Goal: Transaction & Acquisition: Obtain resource

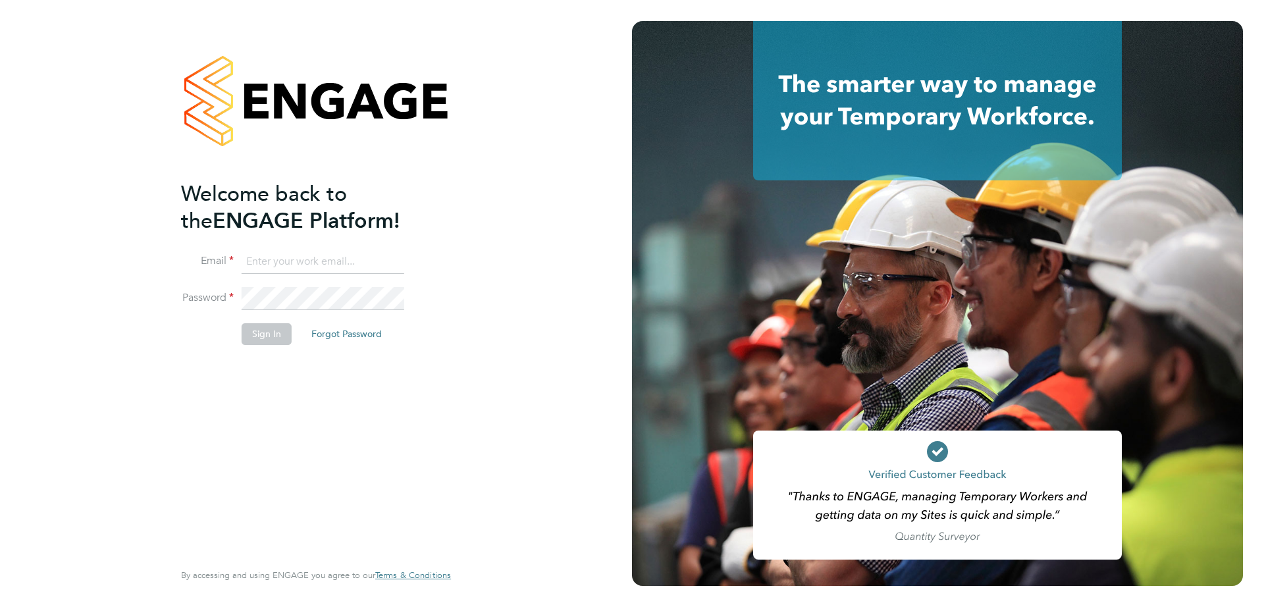
click at [371, 262] on input at bounding box center [323, 262] width 163 height 24
type input "marco@class1personnel.com"
click at [259, 329] on button "Sign In" at bounding box center [267, 333] width 50 height 21
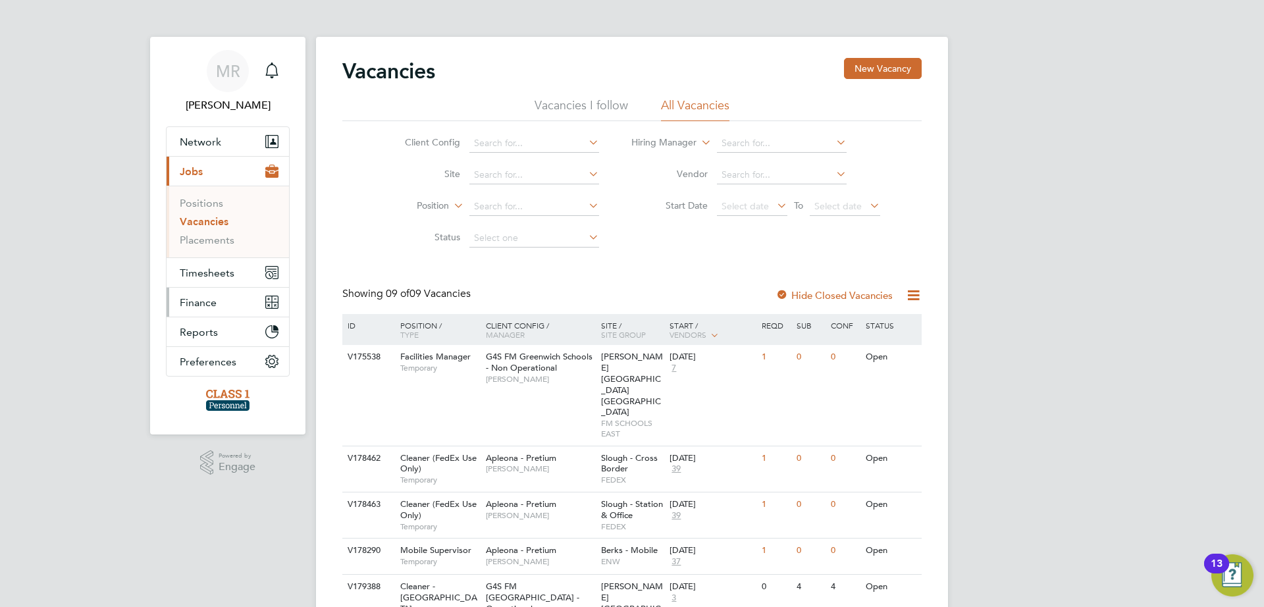
click at [240, 305] on button "Finance" at bounding box center [228, 302] width 122 height 29
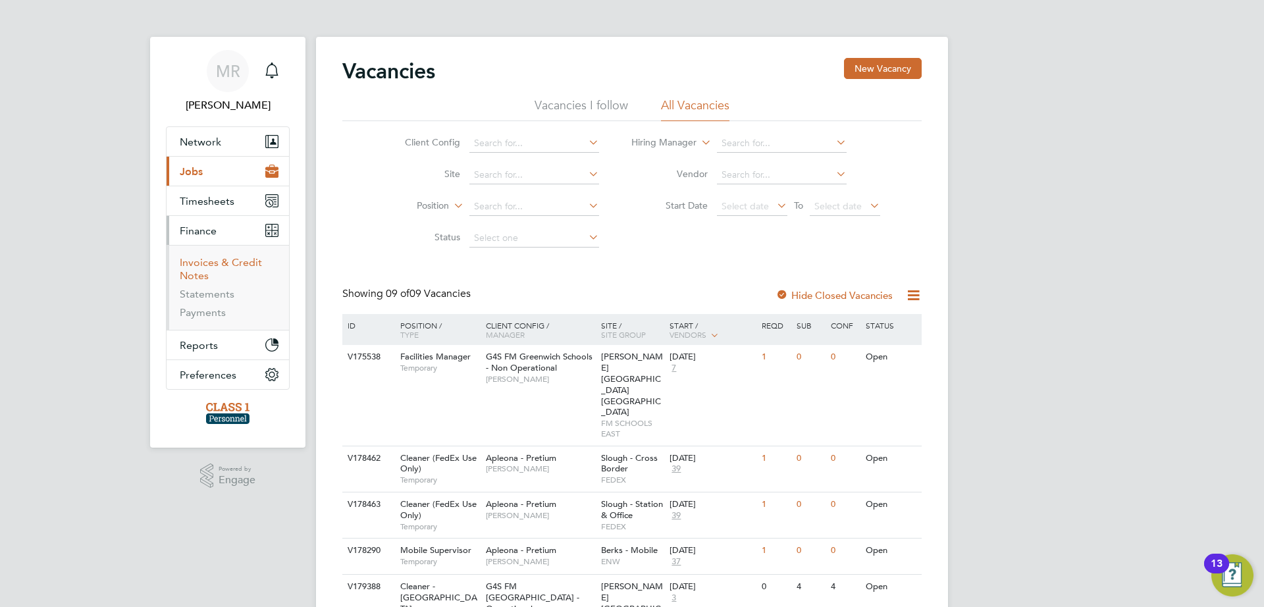
click at [219, 265] on link "Invoices & Credit Notes" at bounding box center [221, 269] width 82 height 26
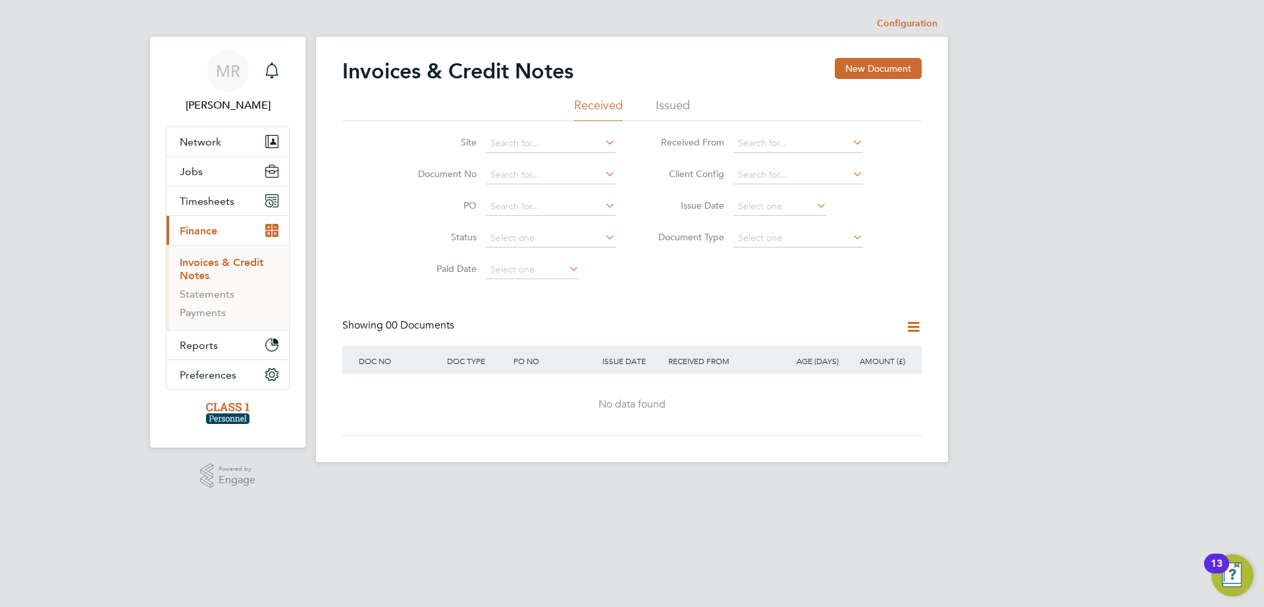
click at [676, 107] on li "Issued" at bounding box center [673, 109] width 34 height 24
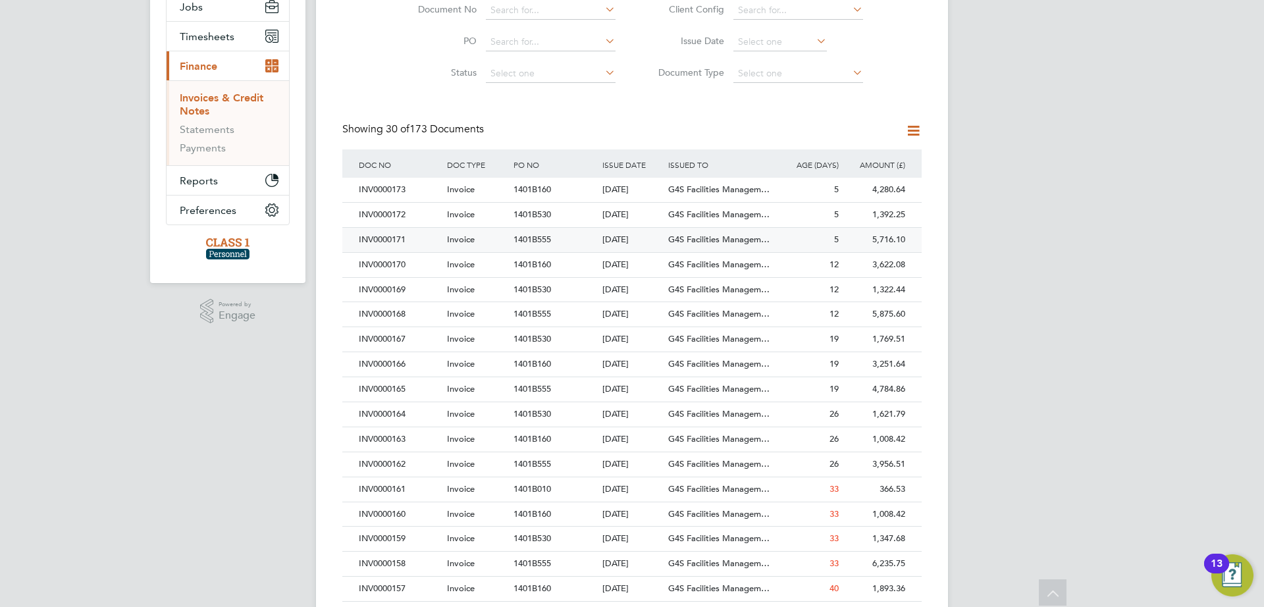
click at [448, 235] on span "Invoice" at bounding box center [461, 239] width 28 height 11
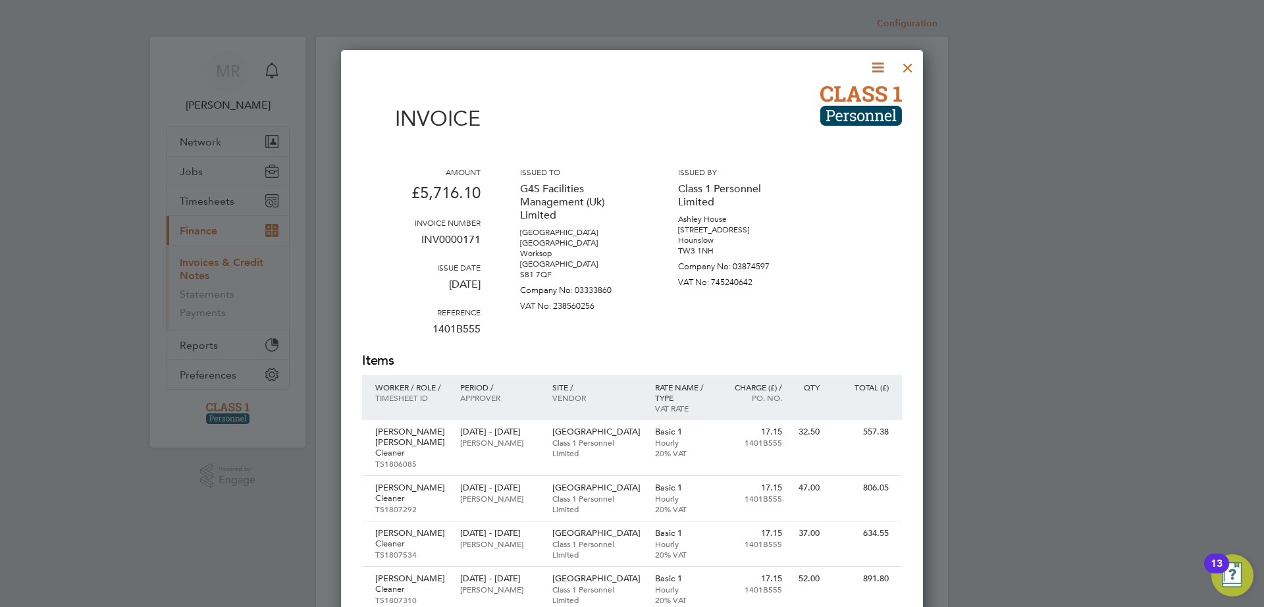
click at [882, 66] on icon at bounding box center [878, 67] width 16 height 16
click at [864, 97] on li "Download Invoice" at bounding box center [838, 99] width 91 height 18
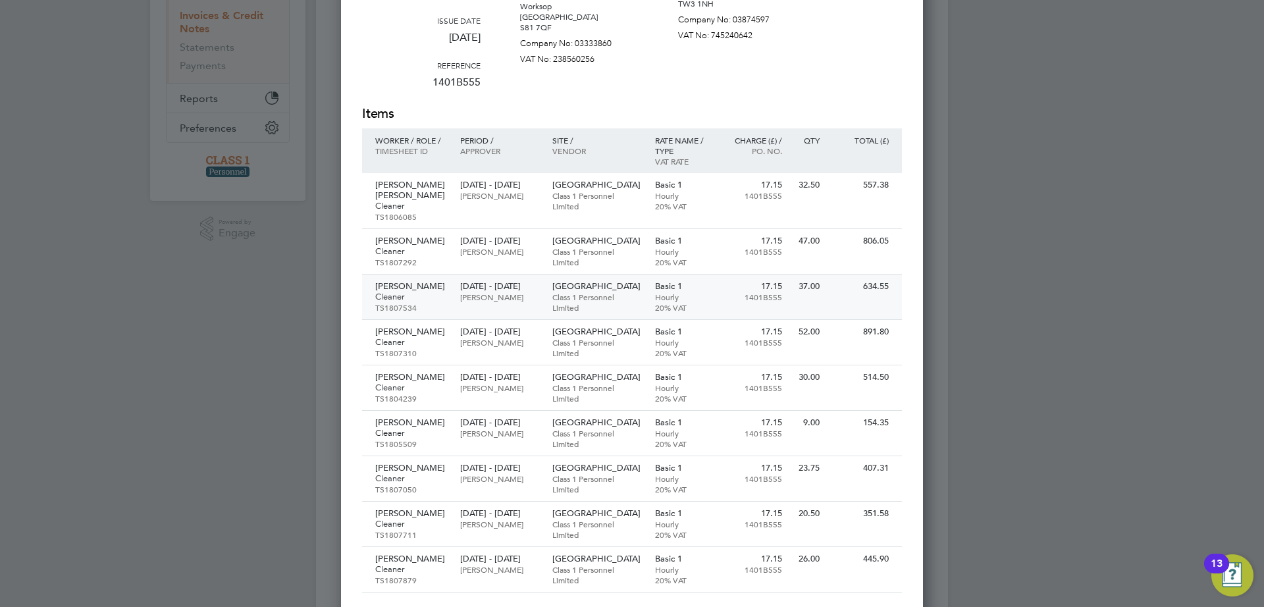
scroll to position [411, 0]
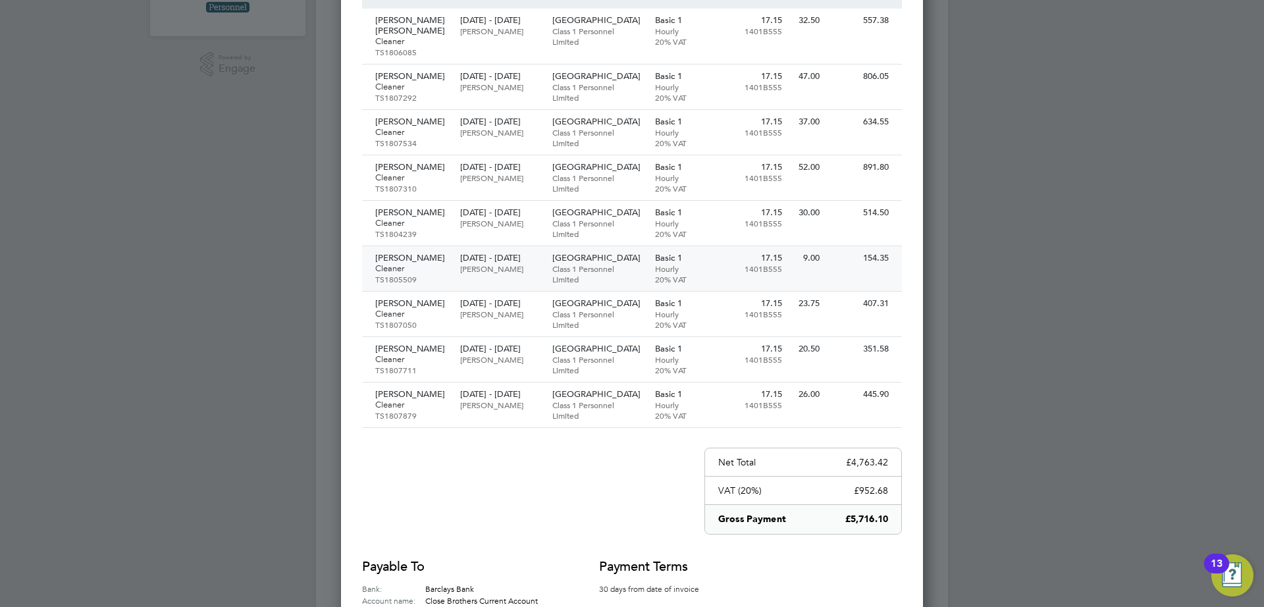
click at [408, 272] on p "Cleaner" at bounding box center [411, 268] width 72 height 11
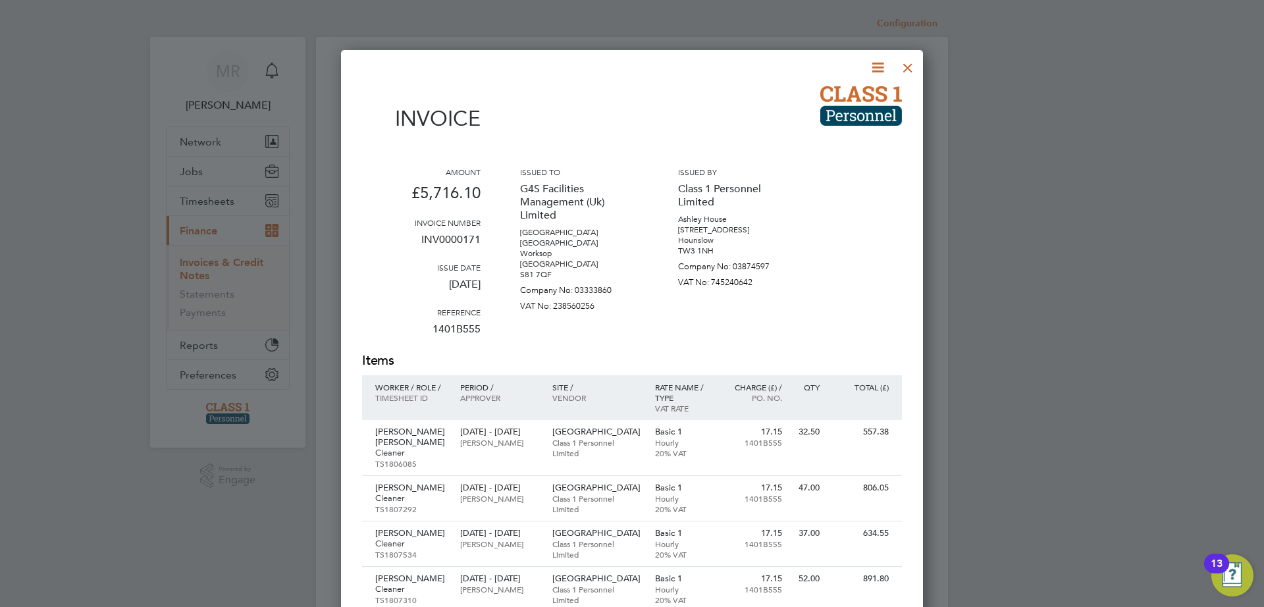
click at [913, 73] on div at bounding box center [908, 65] width 24 height 24
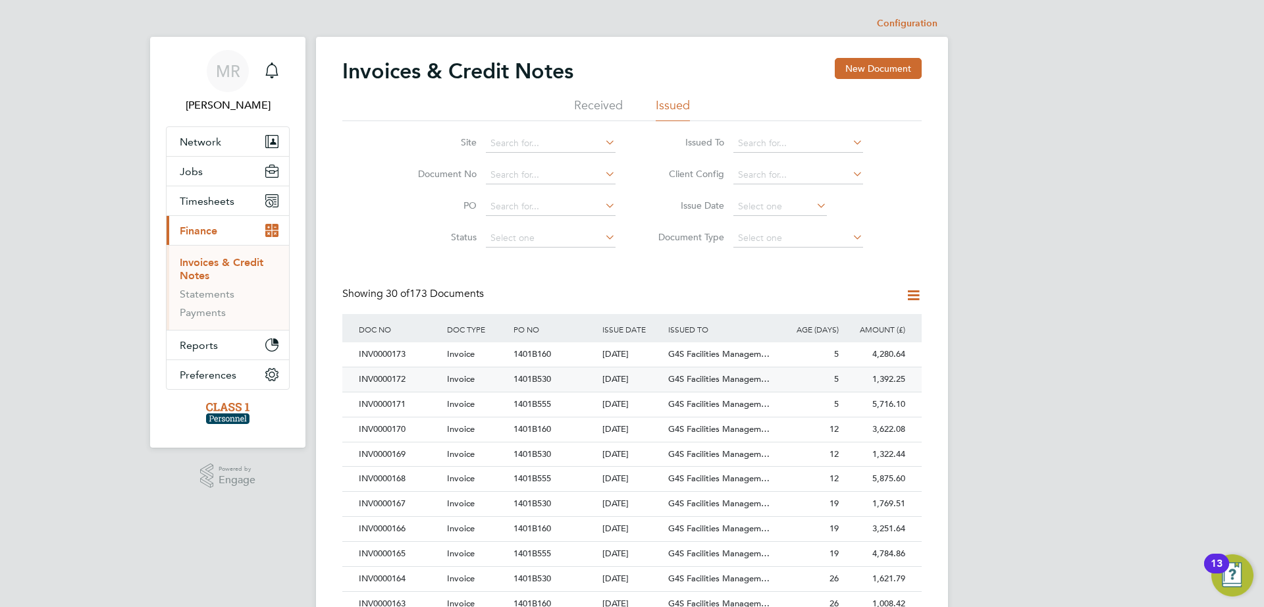
click at [406, 384] on div "INV0000172" at bounding box center [400, 379] width 88 height 24
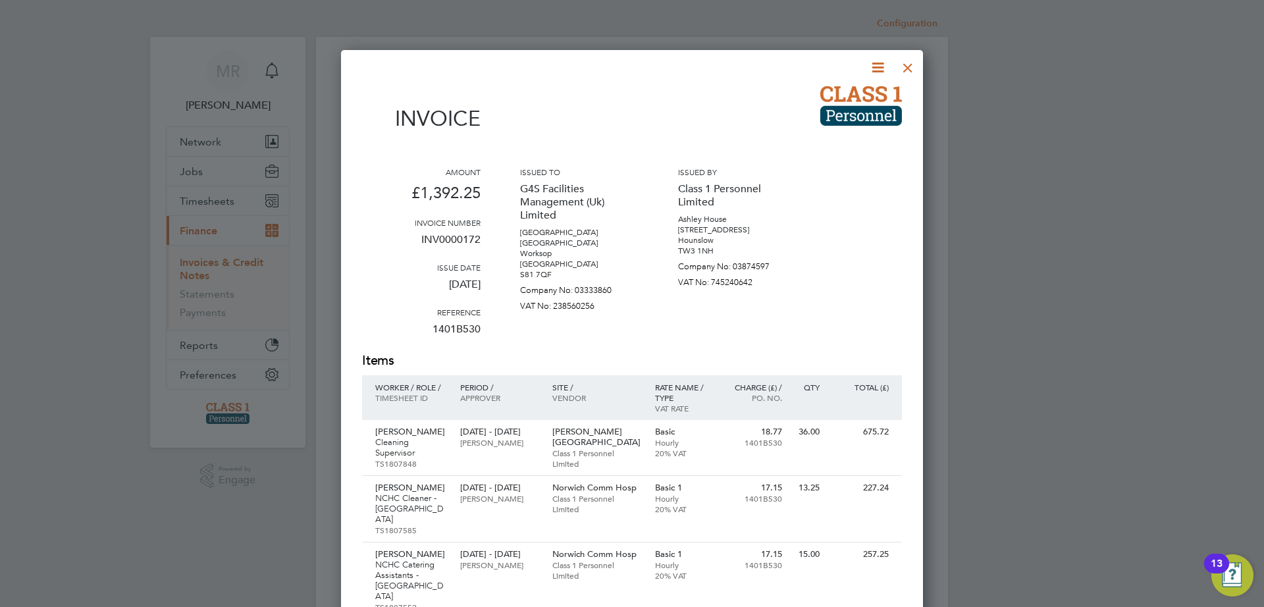
click at [880, 71] on icon at bounding box center [878, 67] width 16 height 16
click at [867, 99] on li "Download Invoice" at bounding box center [838, 99] width 91 height 18
click at [905, 57] on div at bounding box center [908, 65] width 24 height 24
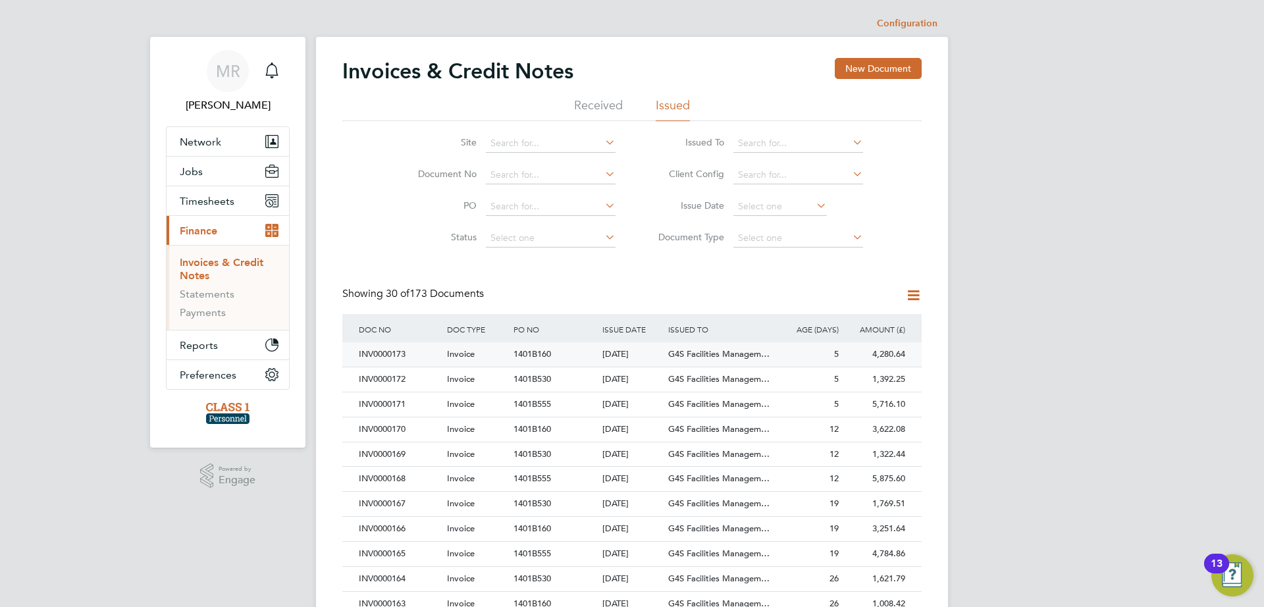
click at [457, 353] on span "Invoice" at bounding box center [461, 353] width 28 height 11
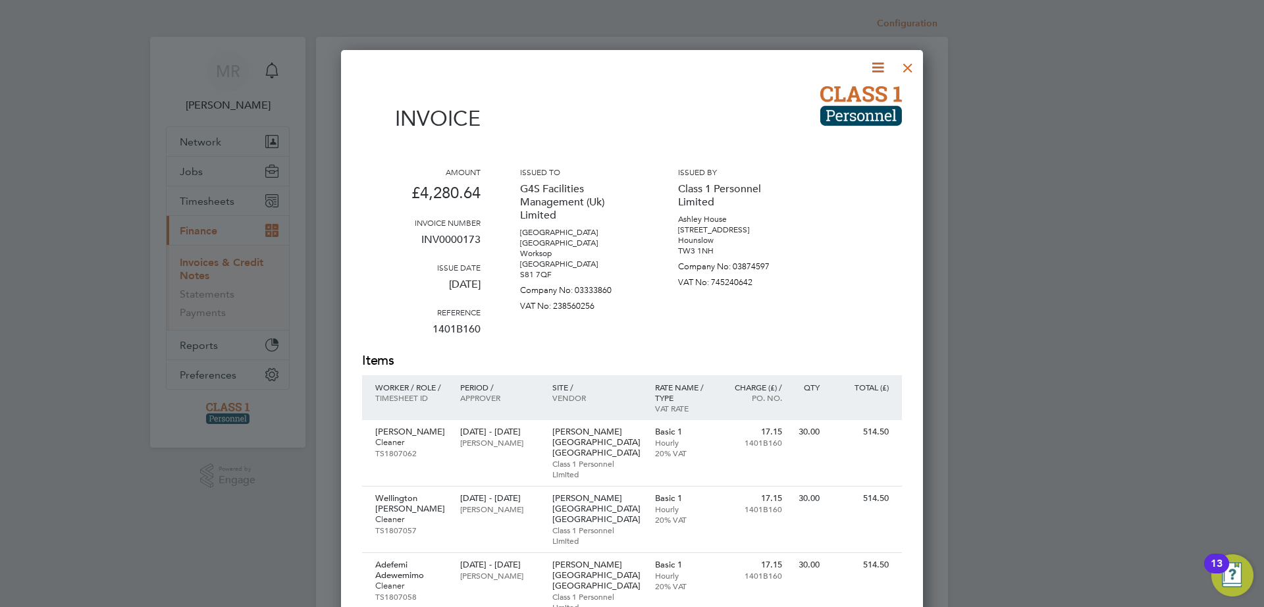
click at [876, 70] on icon at bounding box center [878, 67] width 16 height 16
click at [864, 101] on li "Download Invoice" at bounding box center [838, 99] width 91 height 18
click at [909, 68] on div at bounding box center [908, 65] width 24 height 24
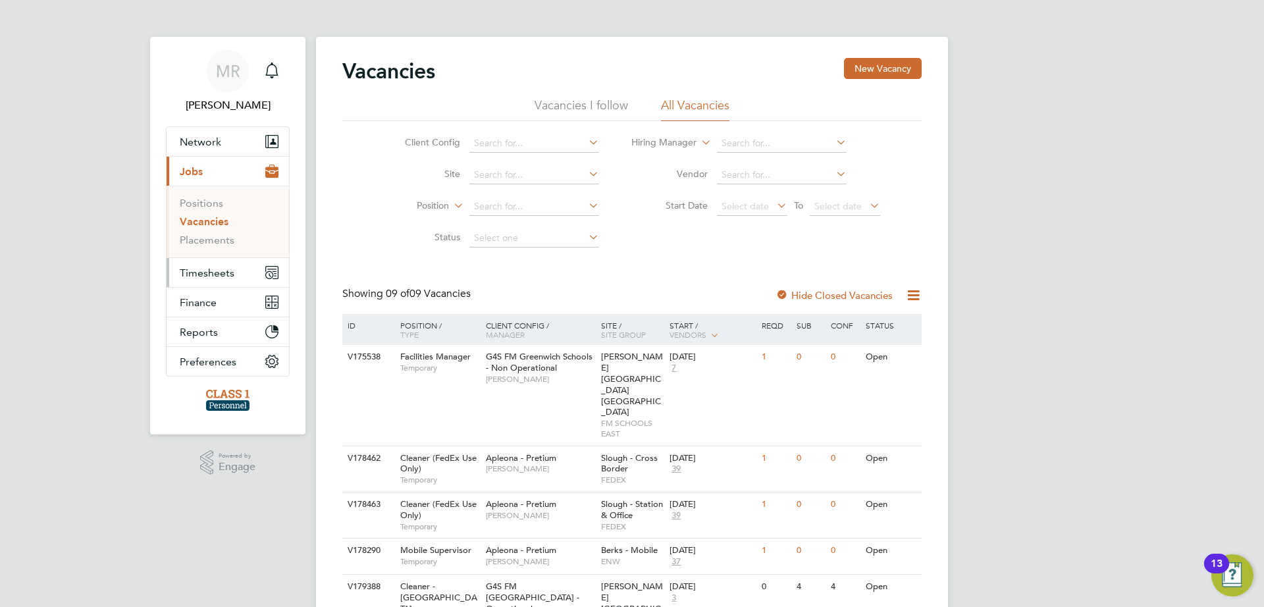
click at [223, 277] on span "Timesheets" at bounding box center [207, 273] width 55 height 13
click at [229, 274] on span "Timesheets" at bounding box center [207, 273] width 55 height 13
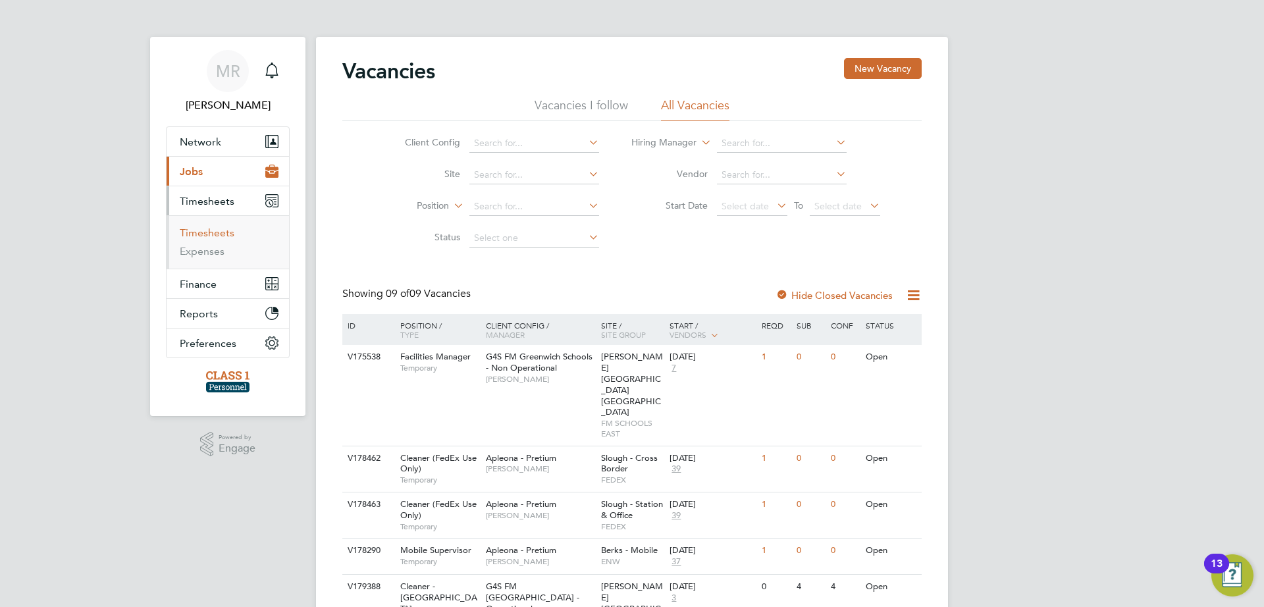
click at [226, 236] on link "Timesheets" at bounding box center [207, 232] width 55 height 13
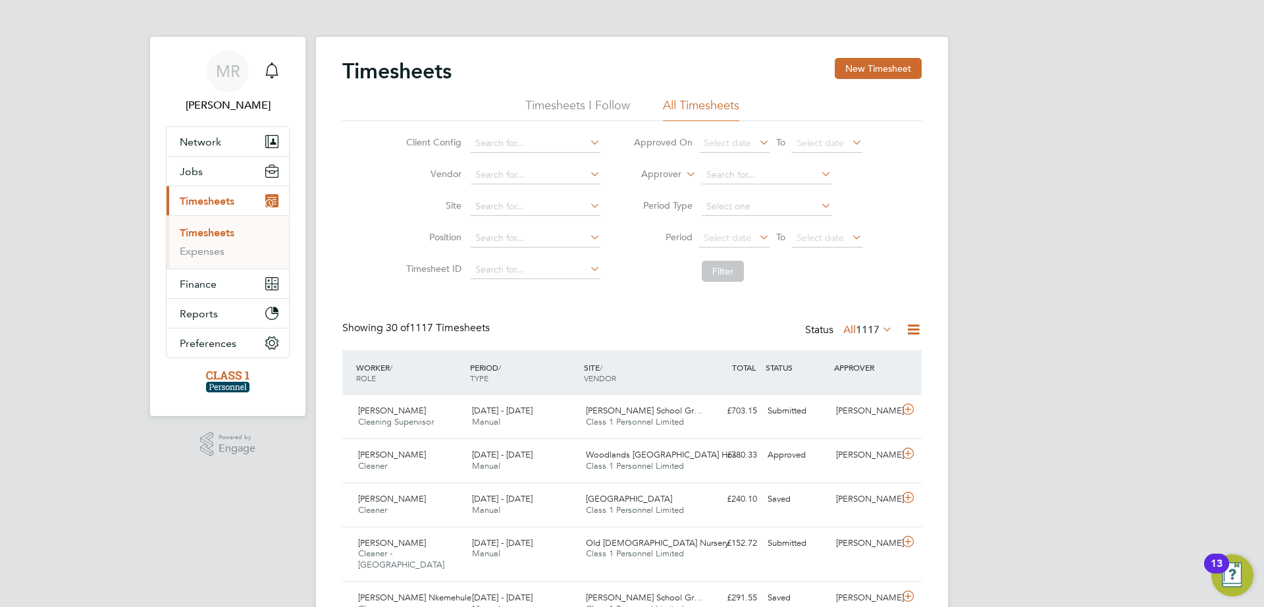
click at [912, 332] on icon at bounding box center [913, 329] width 16 height 16
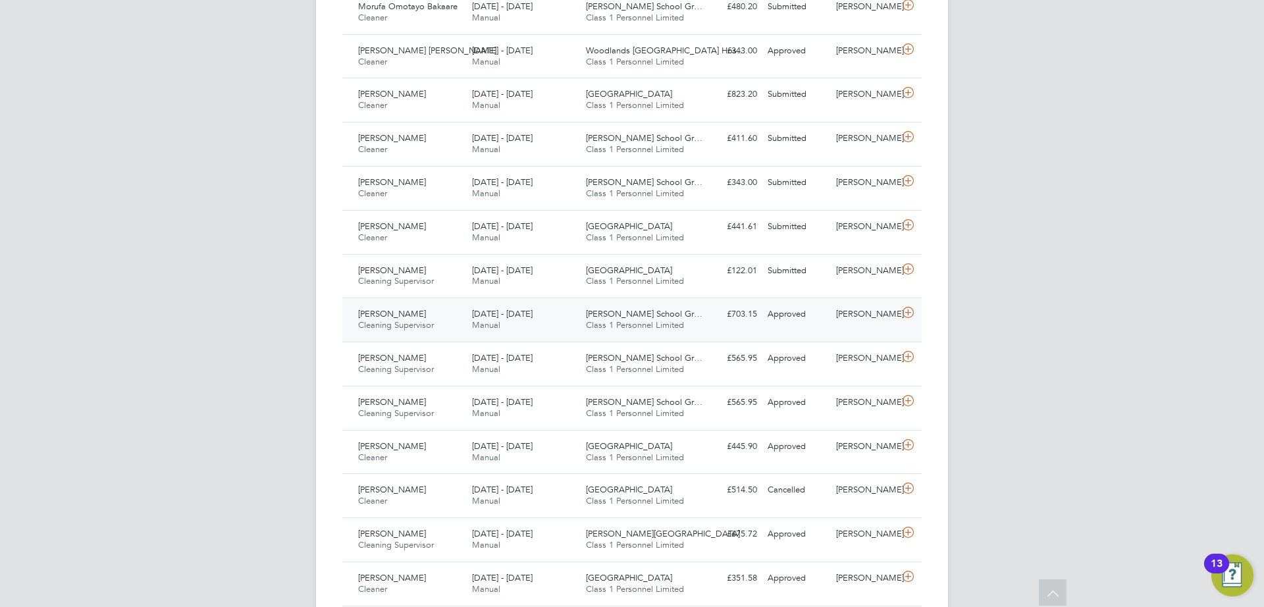
click at [571, 313] on div "18 - 24 Aug 2025 Manual" at bounding box center [524, 319] width 114 height 33
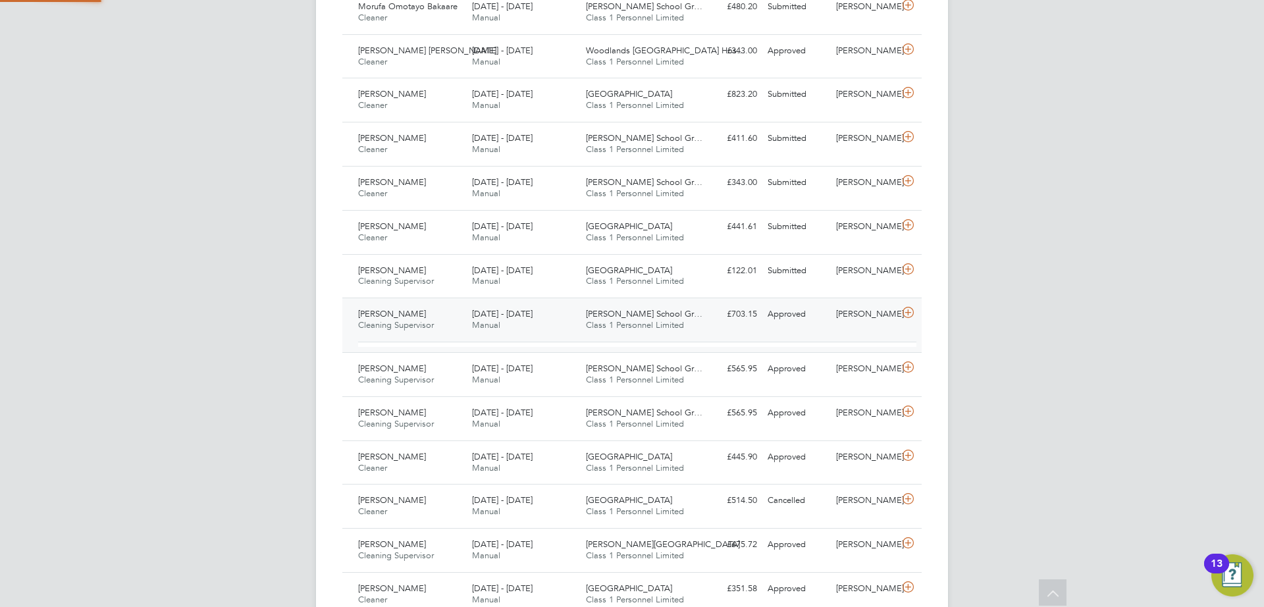
scroll to position [22, 128]
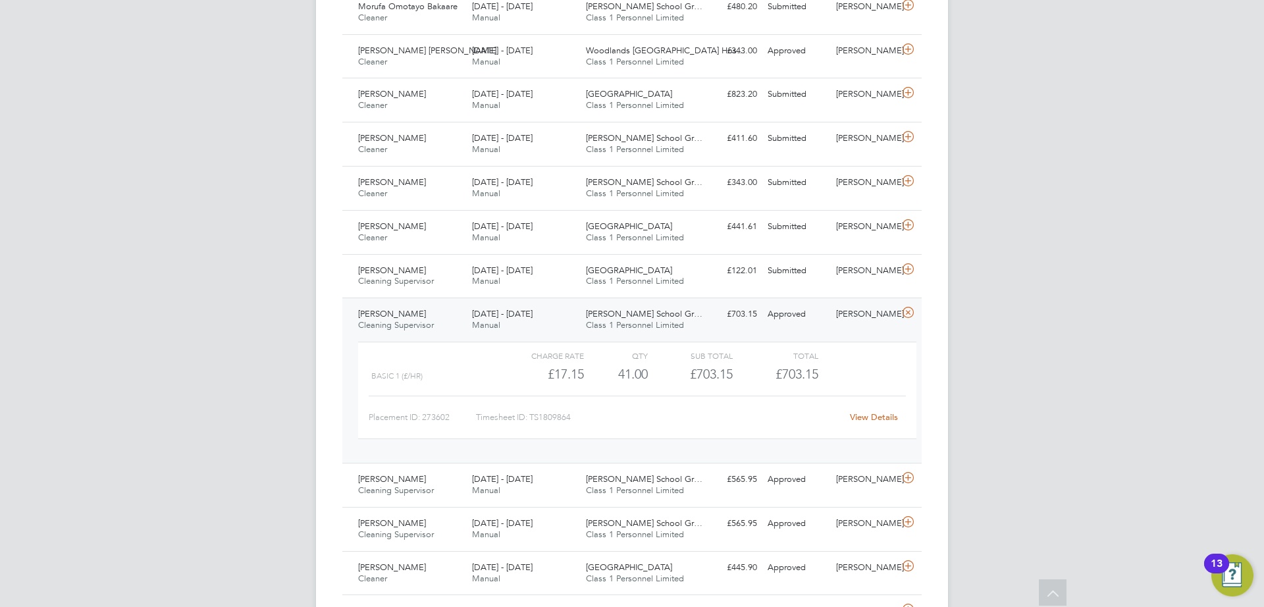
click at [874, 411] on link "View Details" at bounding box center [874, 416] width 48 height 11
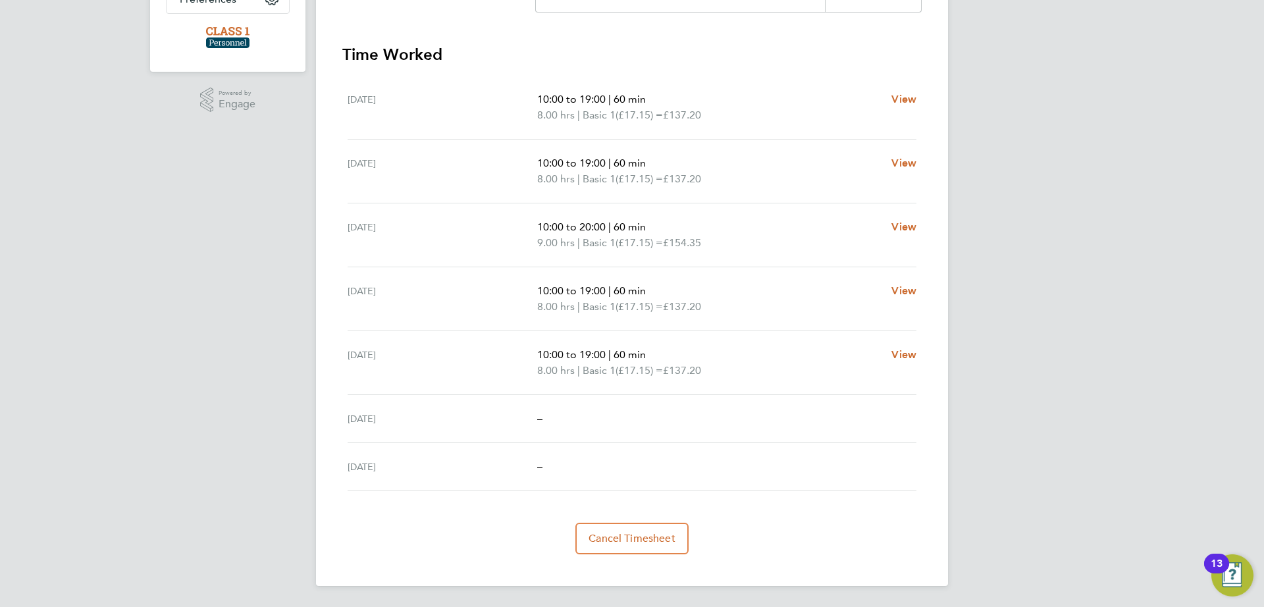
scroll to position [97, 0]
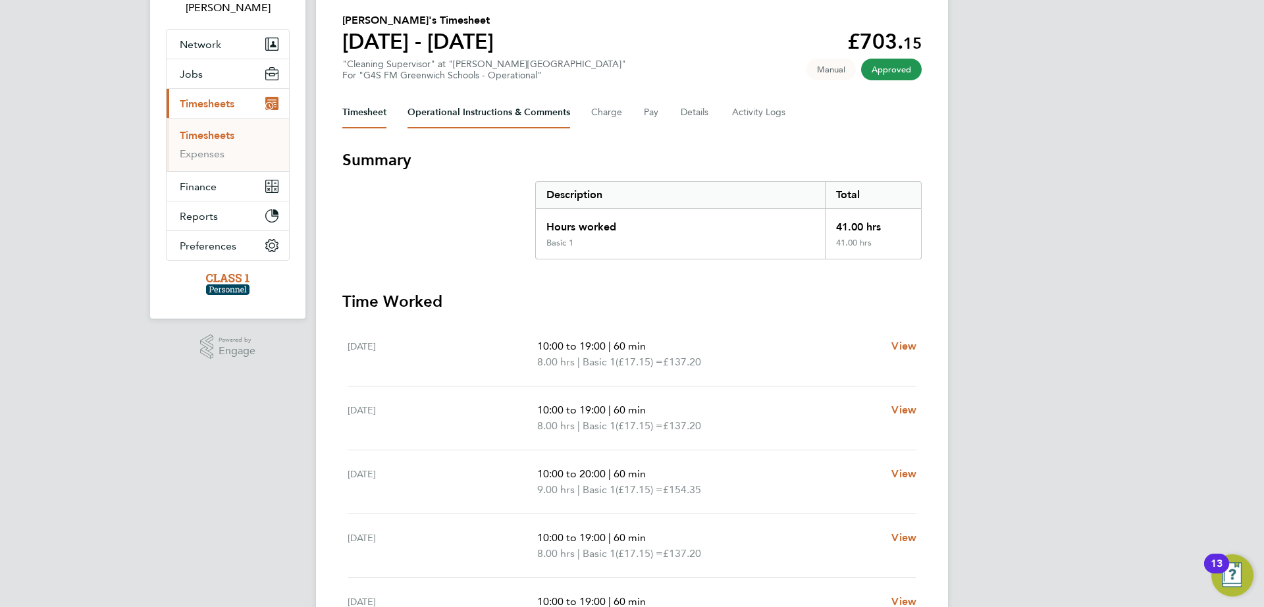
click at [547, 117] on Comments-tab "Operational Instructions & Comments" at bounding box center [489, 113] width 163 height 32
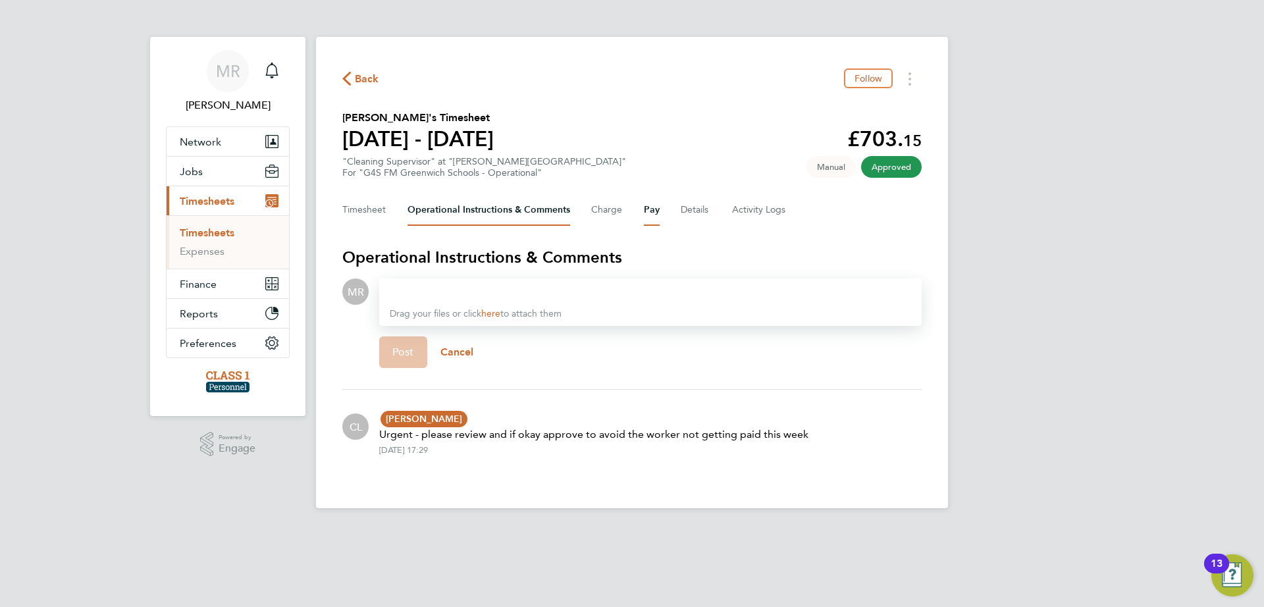
click at [652, 207] on button "Pay" at bounding box center [652, 210] width 16 height 32
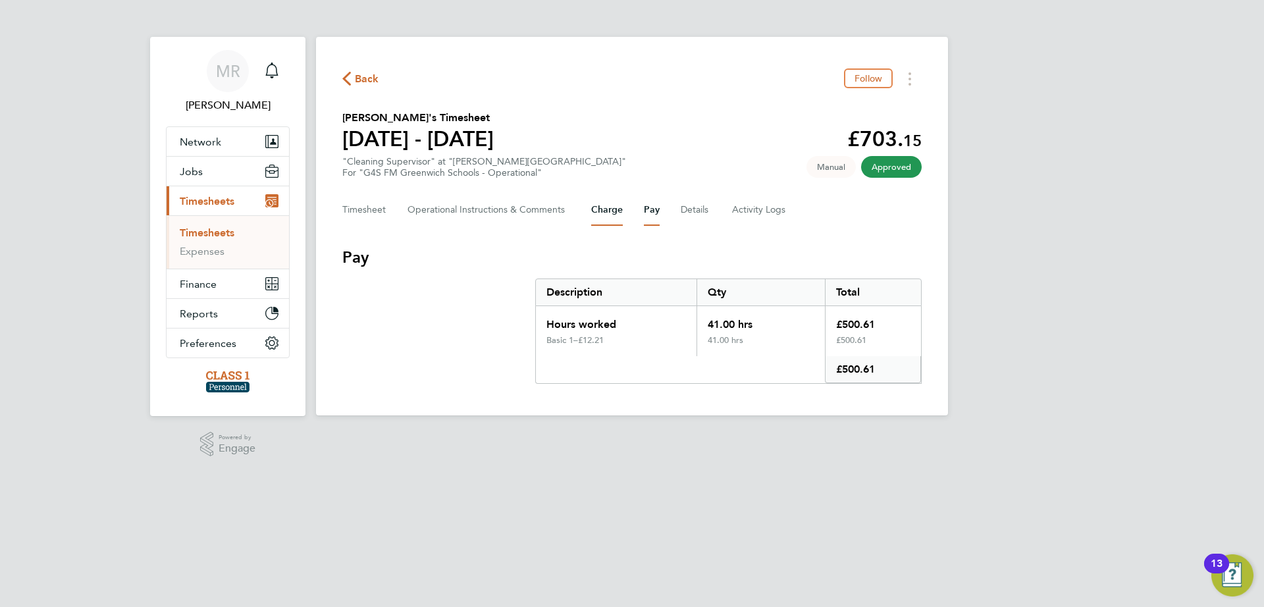
click at [616, 203] on button "Charge" at bounding box center [607, 210] width 32 height 32
click at [709, 209] on button "Details" at bounding box center [696, 210] width 30 height 32
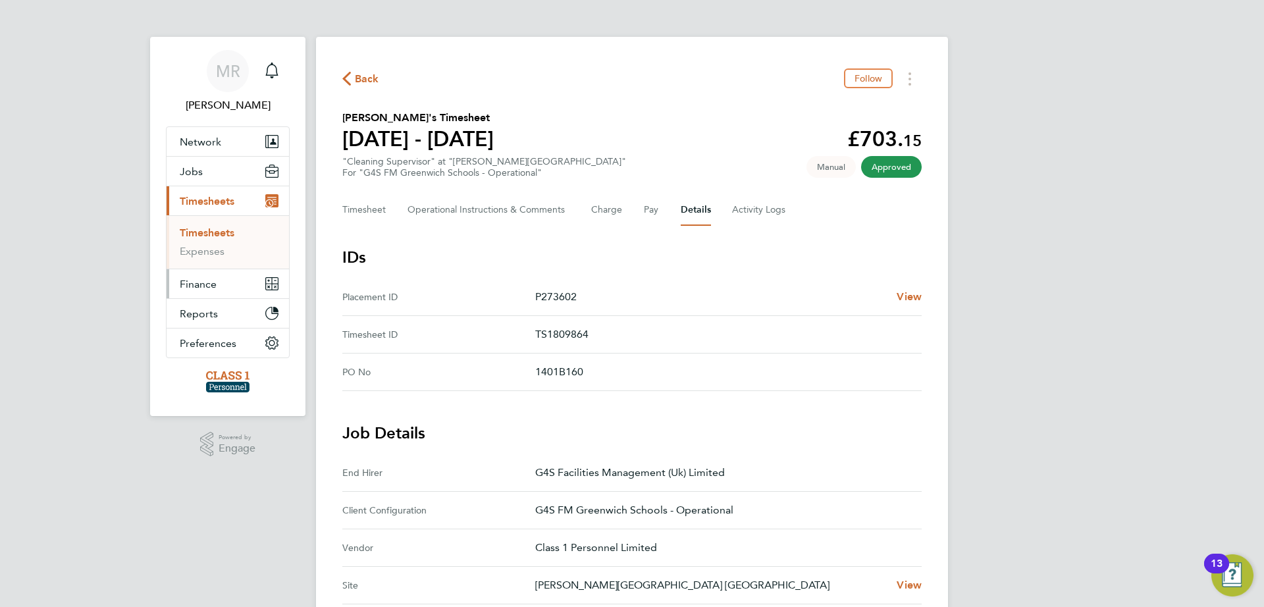
click at [212, 286] on span "Finance" at bounding box center [198, 284] width 37 height 13
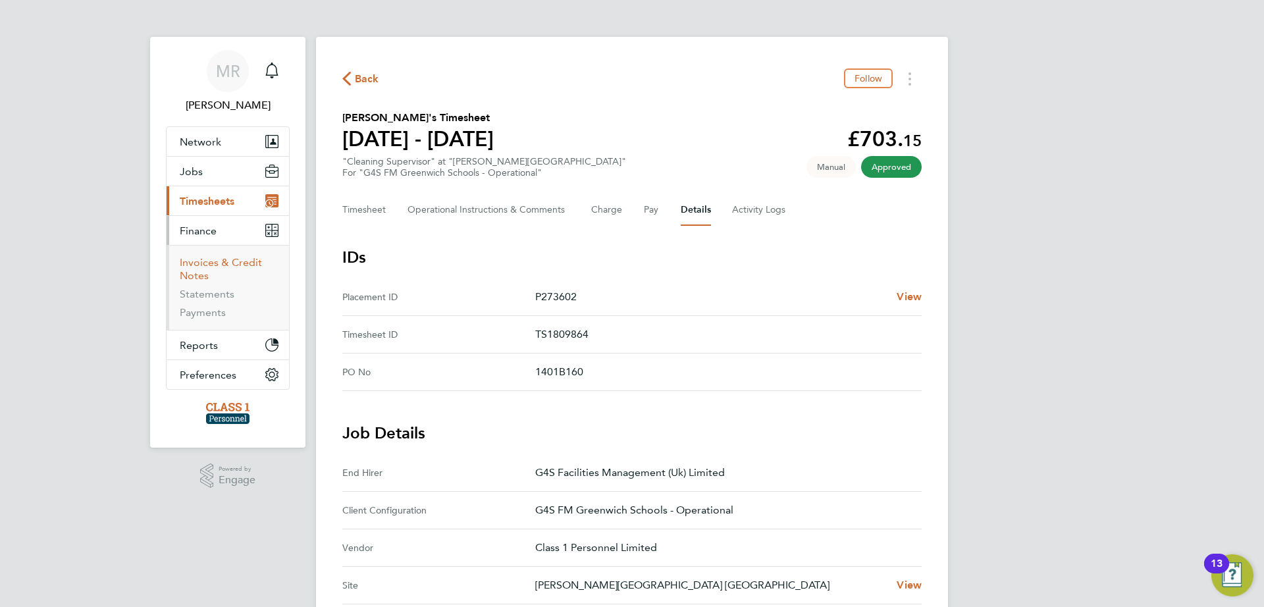
click at [236, 263] on link "Invoices & Credit Notes" at bounding box center [221, 269] width 82 height 26
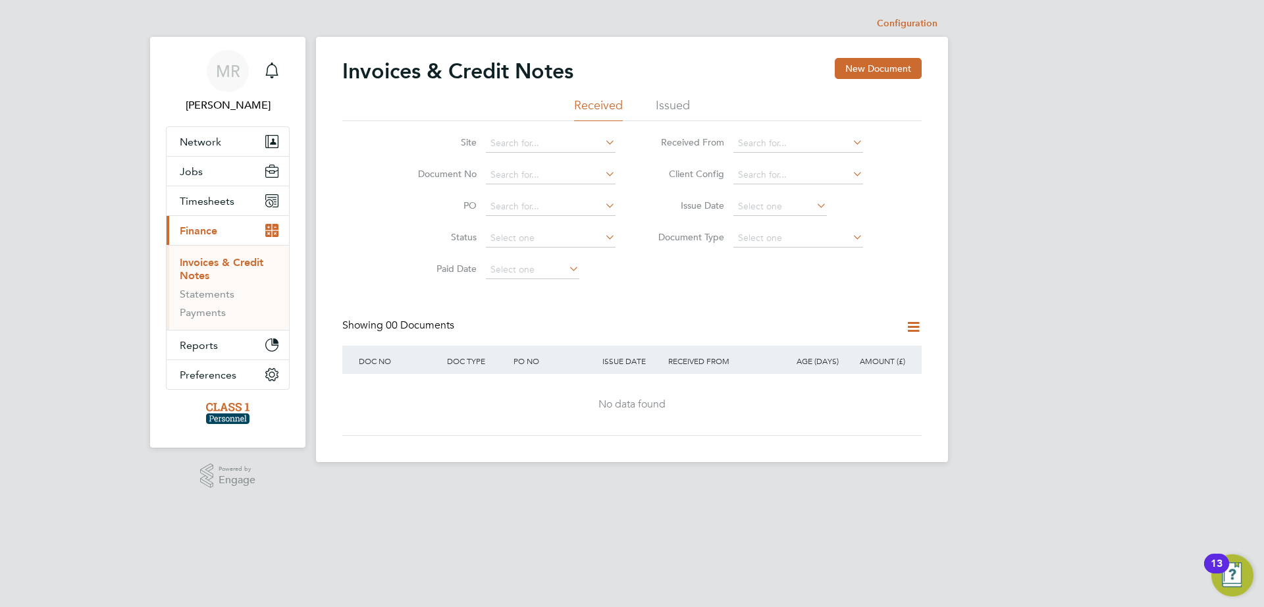
drag, startPoint x: 670, startPoint y: 105, endPoint x: 625, endPoint y: 341, distance: 239.9
click at [670, 105] on li "Issued" at bounding box center [673, 109] width 34 height 24
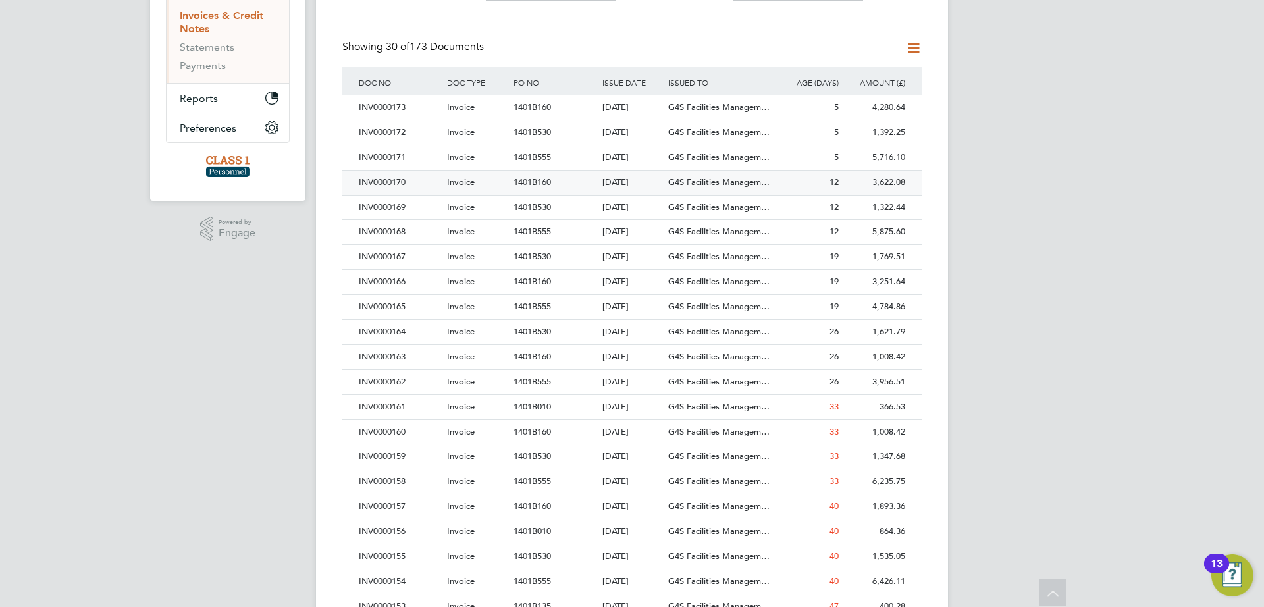
click at [433, 185] on div "INV0000170" at bounding box center [400, 183] width 88 height 24
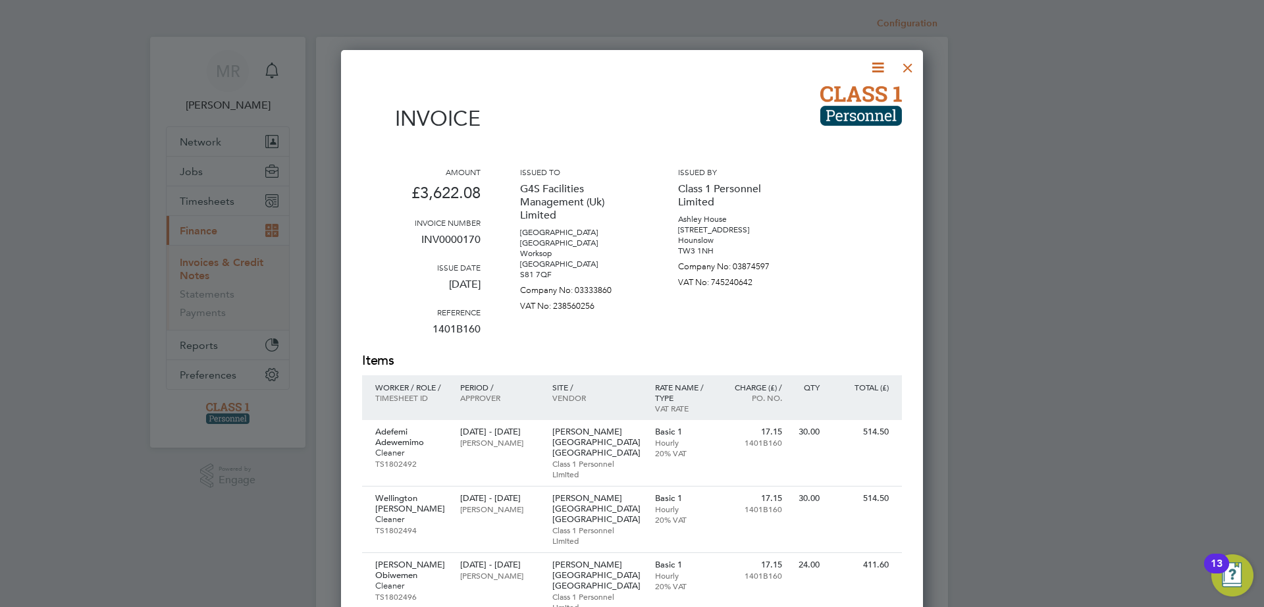
click at [910, 68] on div at bounding box center [908, 65] width 24 height 24
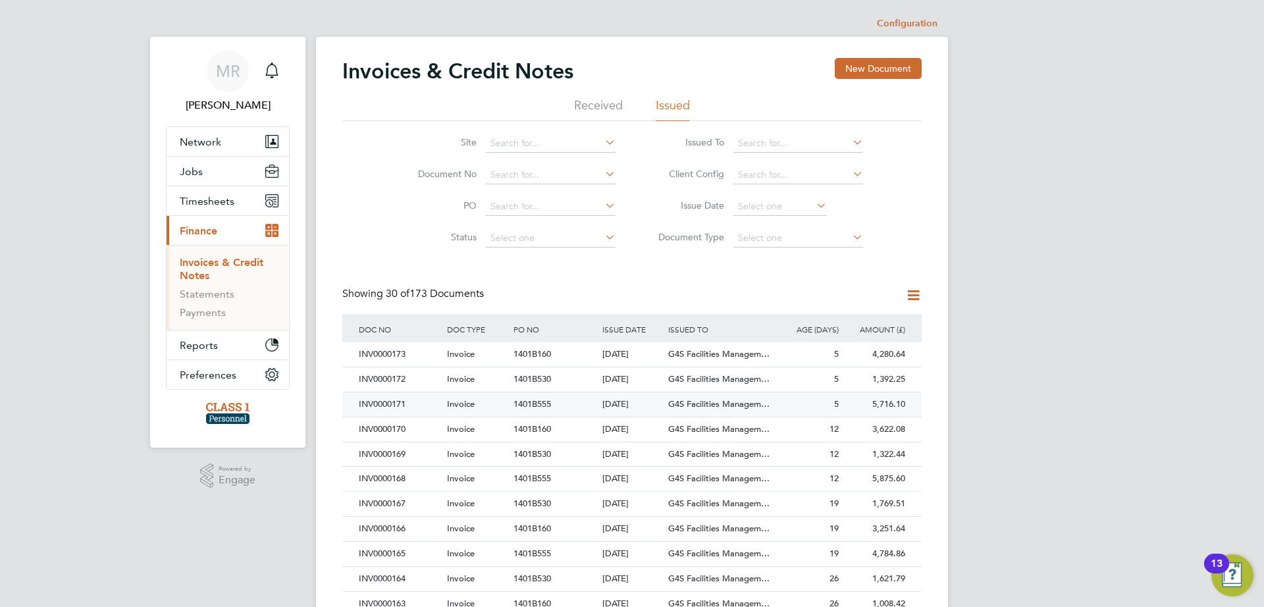
click at [450, 402] on span "Invoice" at bounding box center [461, 403] width 28 height 11
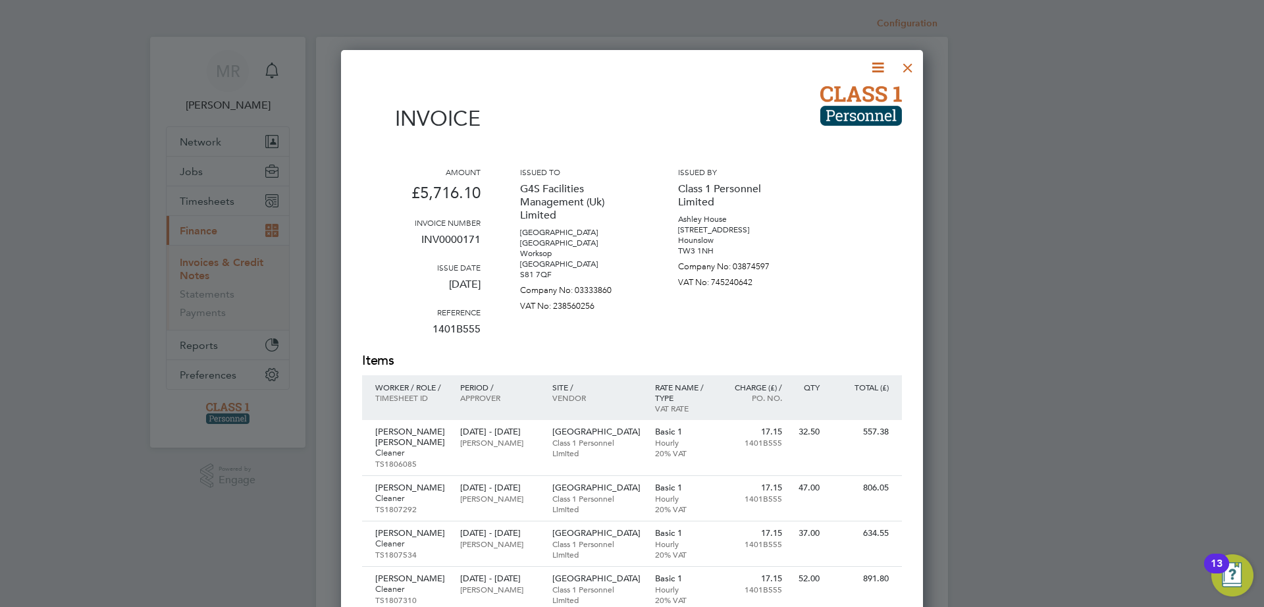
click at [914, 66] on div at bounding box center [908, 65] width 24 height 24
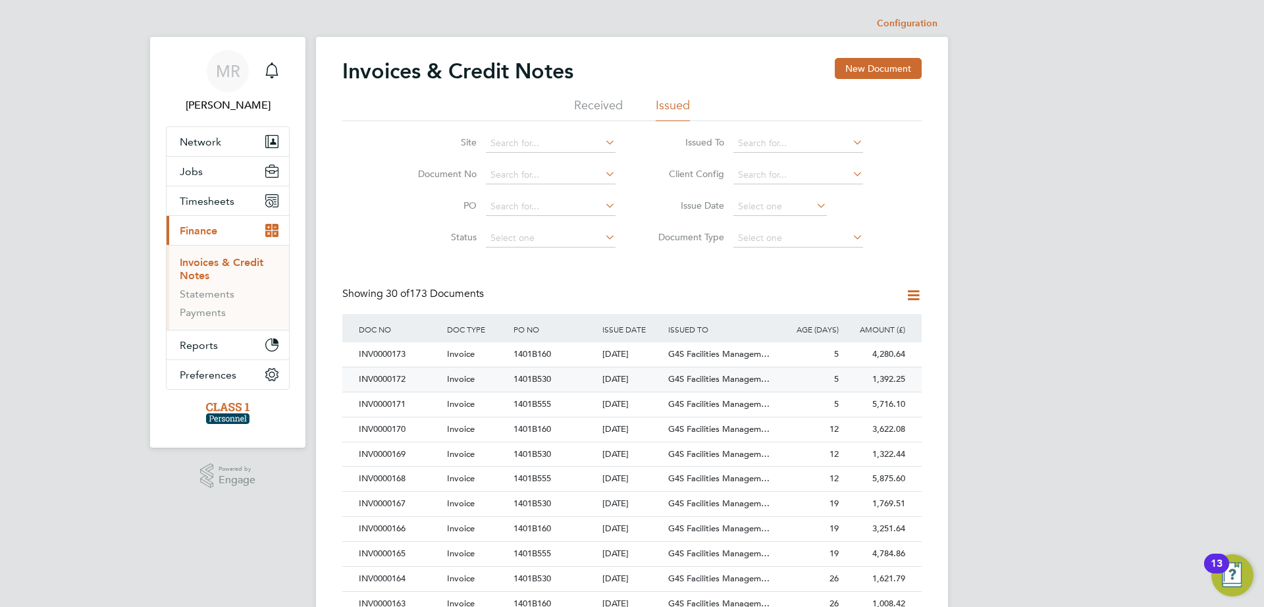
click at [448, 376] on span "Invoice" at bounding box center [461, 378] width 28 height 11
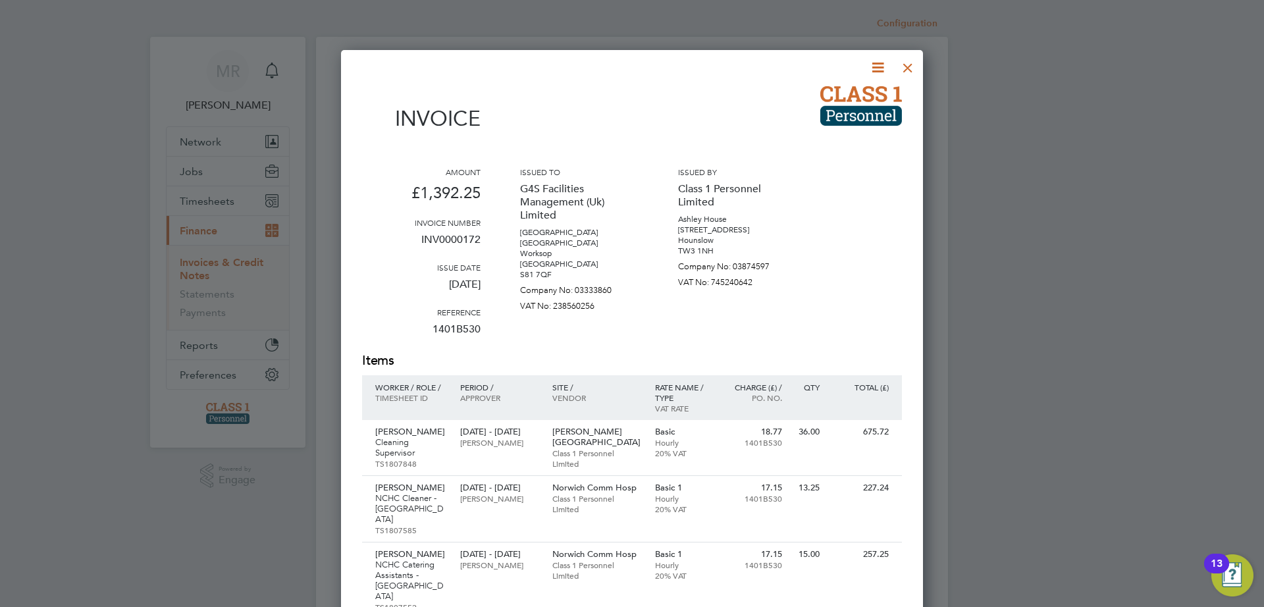
click at [911, 66] on div at bounding box center [908, 65] width 24 height 24
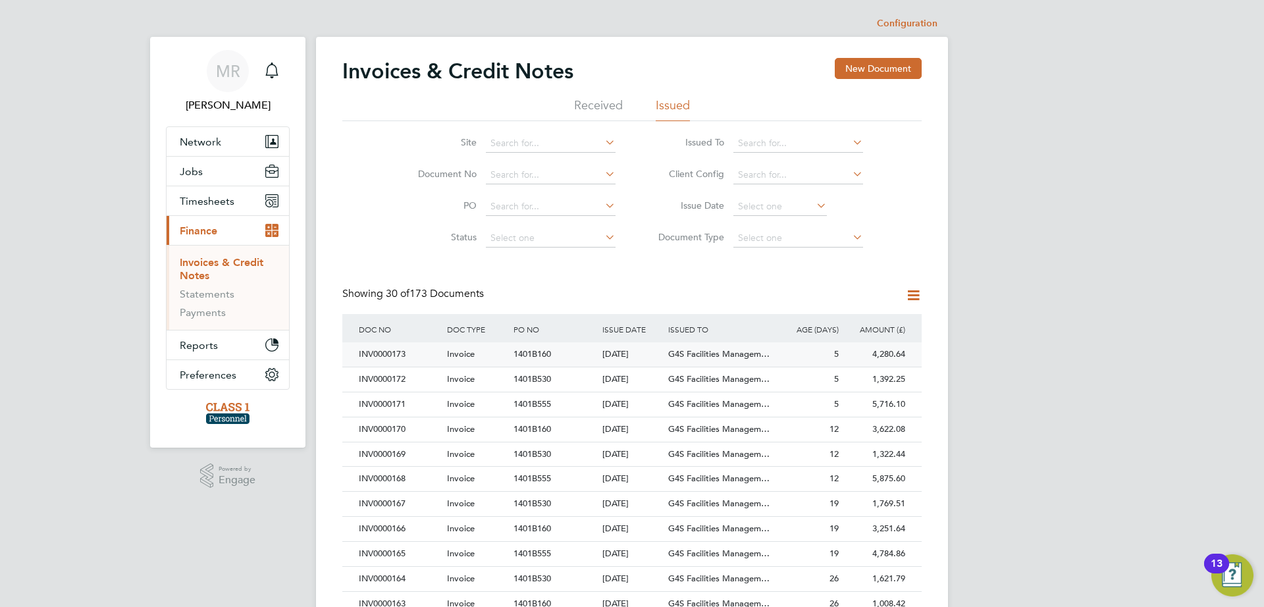
click at [508, 357] on div "Invoice" at bounding box center [477, 354] width 66 height 24
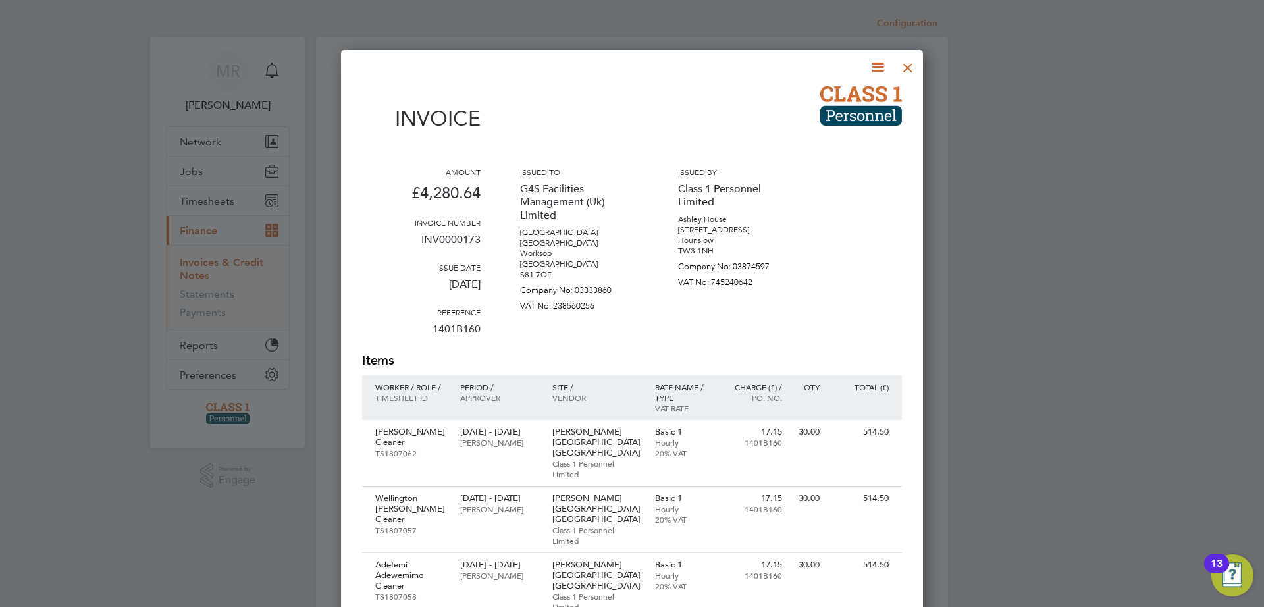
click at [915, 70] on div at bounding box center [908, 65] width 24 height 24
